Goal: Task Accomplishment & Management: Complete application form

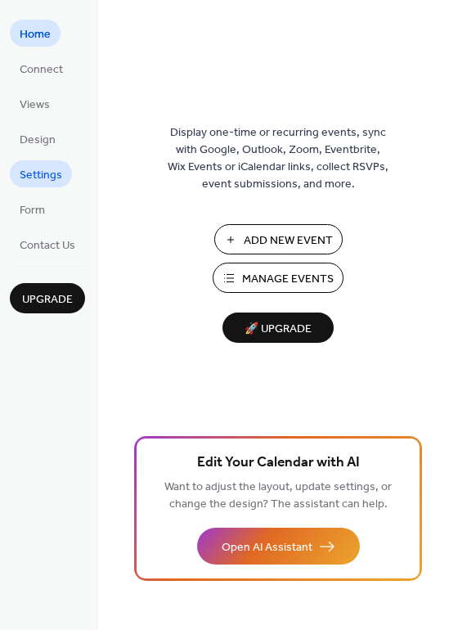
click at [48, 177] on span "Settings" at bounding box center [41, 175] width 43 height 17
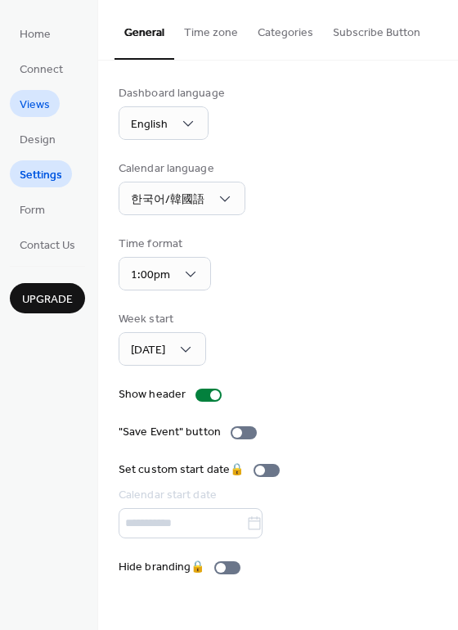
click at [25, 108] on span "Views" at bounding box center [35, 105] width 30 height 17
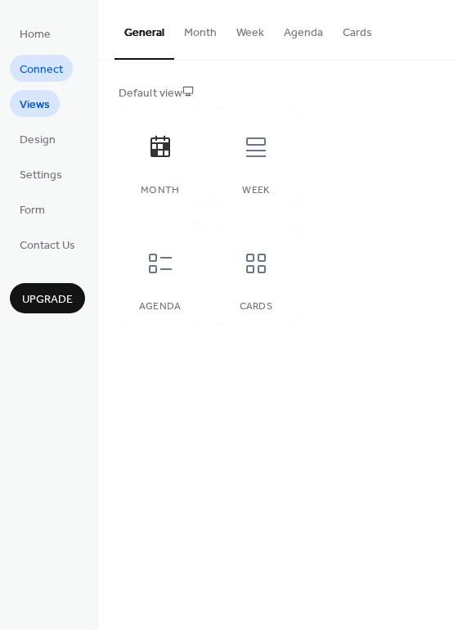
click at [39, 70] on span "Connect" at bounding box center [41, 69] width 43 height 17
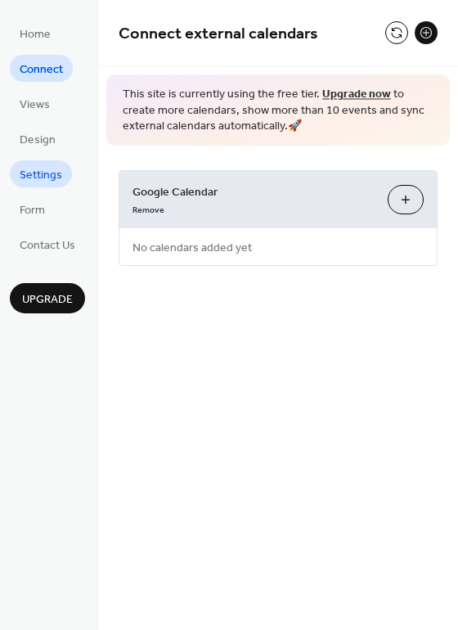
click at [43, 177] on span "Settings" at bounding box center [41, 175] width 43 height 17
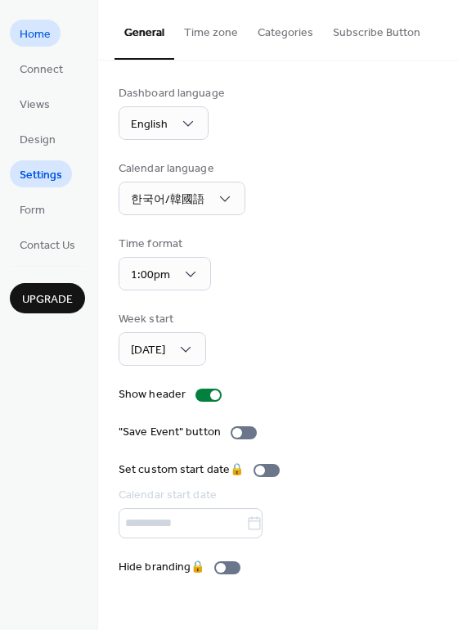
click at [43, 29] on span "Home" at bounding box center [35, 34] width 31 height 17
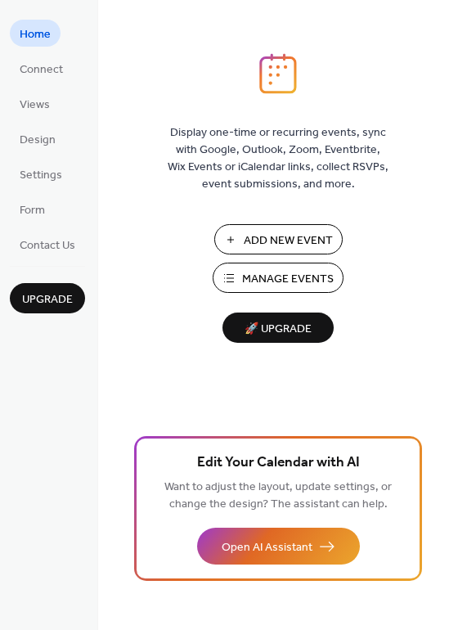
click at [307, 232] on span "Add New Event" at bounding box center [288, 240] width 89 height 17
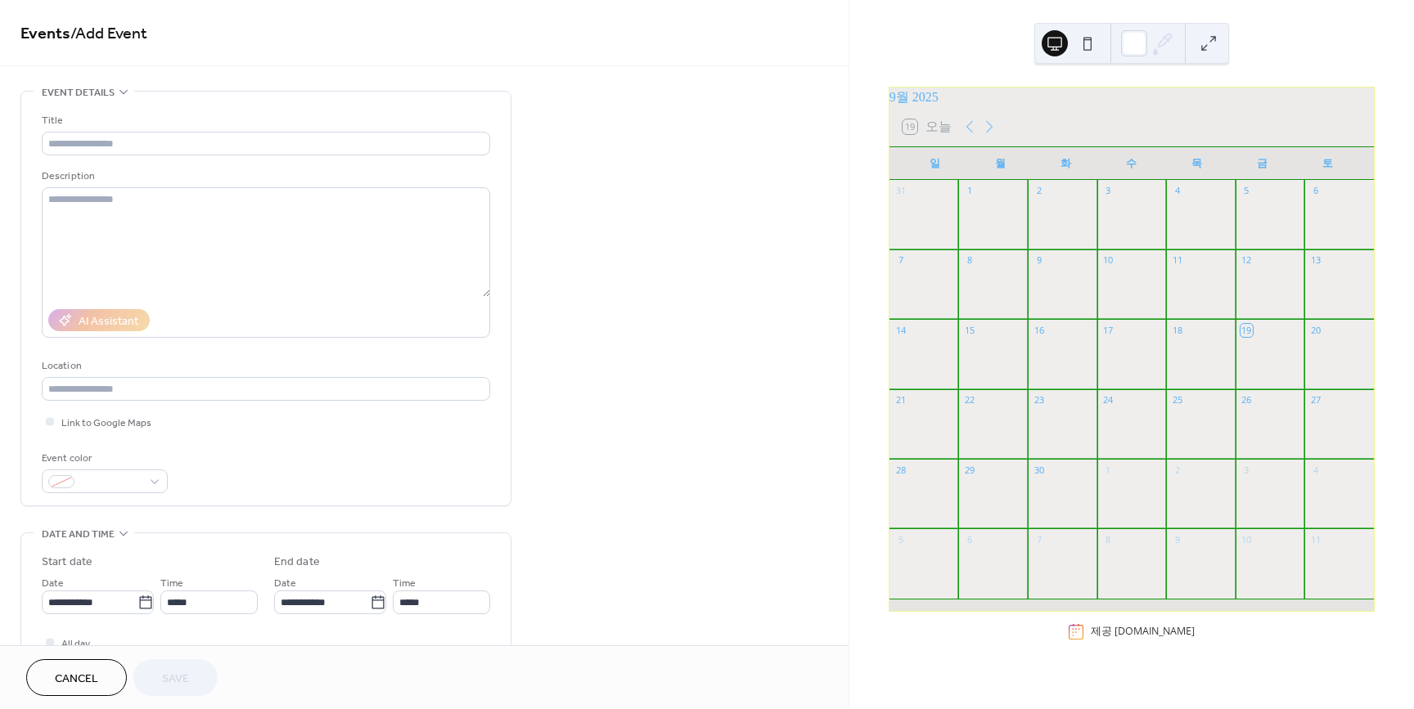
click at [1046, 434] on div at bounding box center [1063, 433] width 70 height 42
click at [1013, 412] on div "22" at bounding box center [993, 400] width 70 height 22
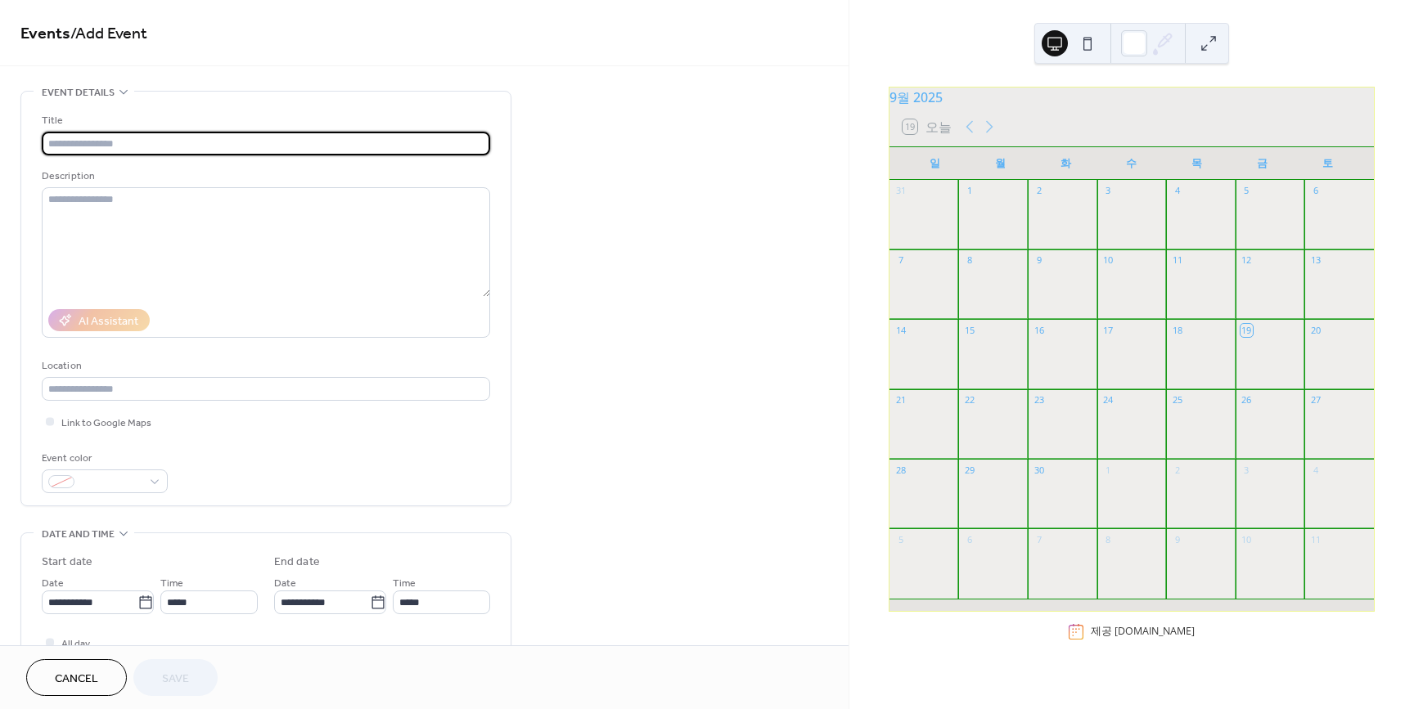
click at [147, 145] on input "text" at bounding box center [266, 144] width 448 height 24
type input "*"
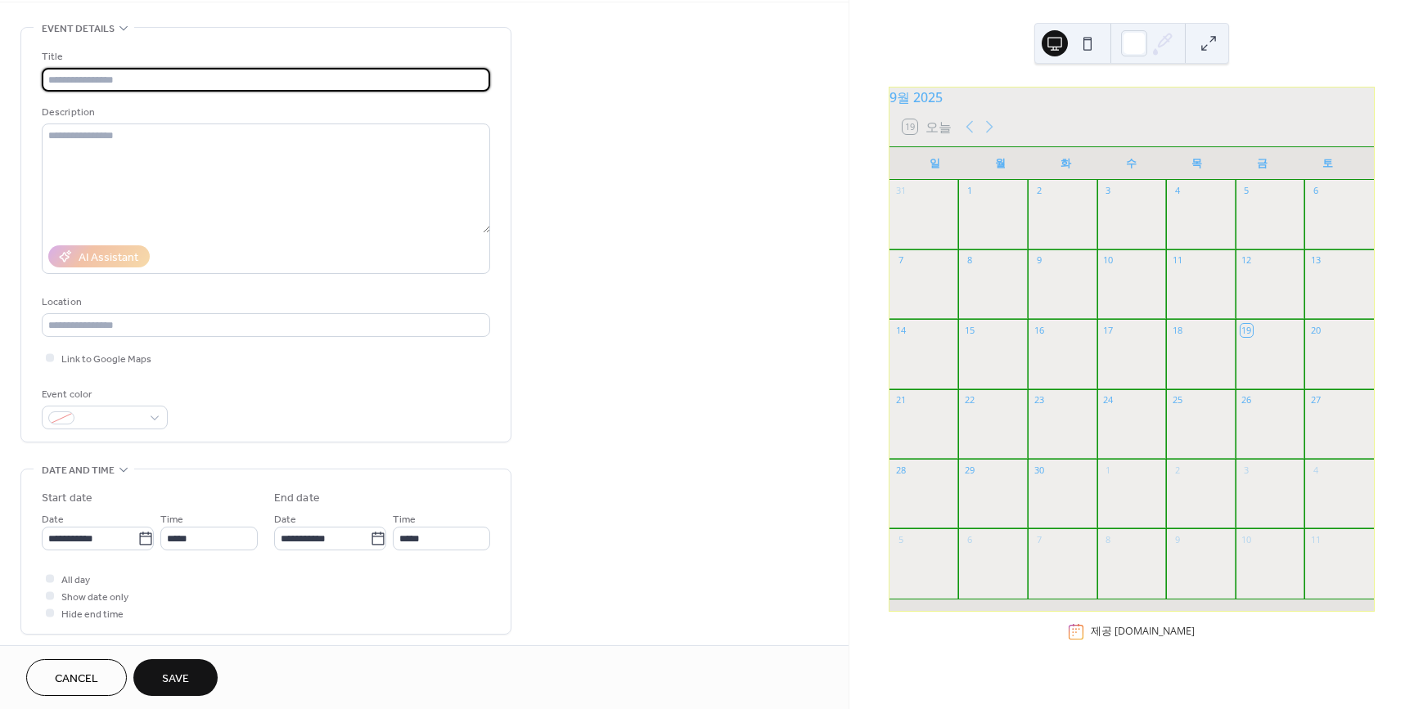
scroll to position [64, 0]
